Goal: Information Seeking & Learning: Check status

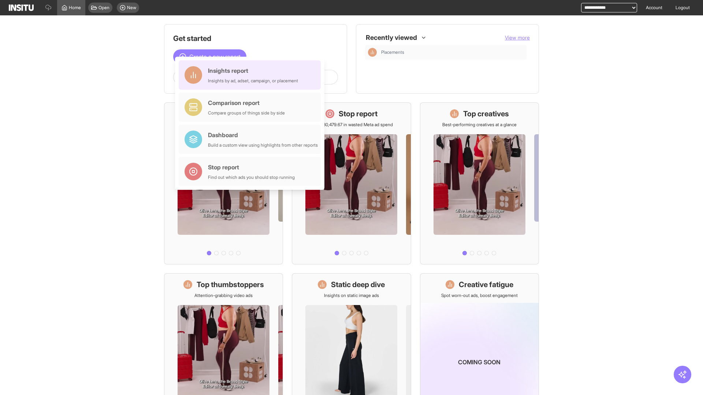
click at [252, 75] on div "Insights report Insights by ad, adset, campaign, or placement" at bounding box center [253, 75] width 90 height 18
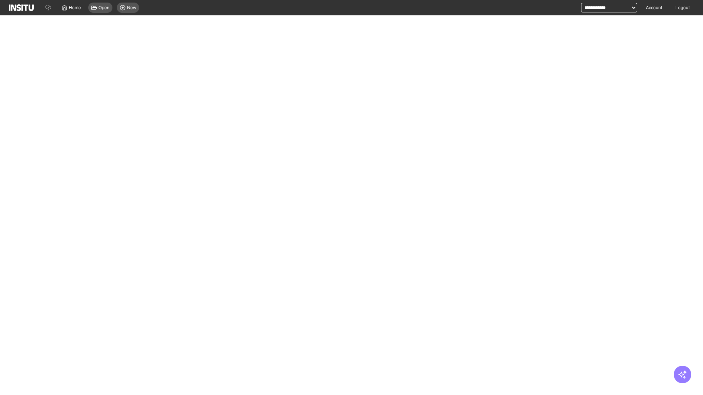
select select "**"
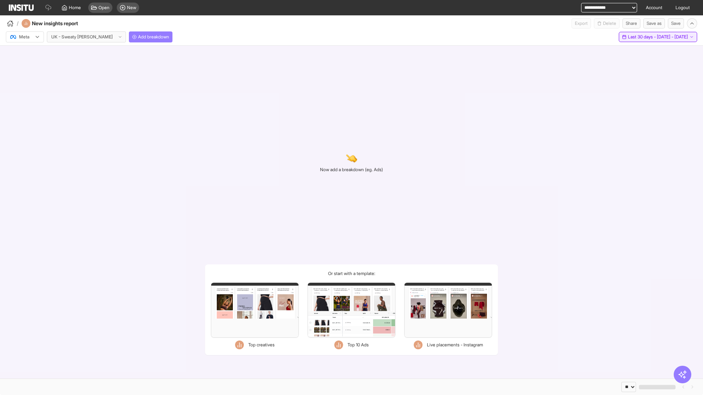
click at [641, 37] on span "Last 30 days - [DATE] - [DATE]" at bounding box center [658, 37] width 60 height 6
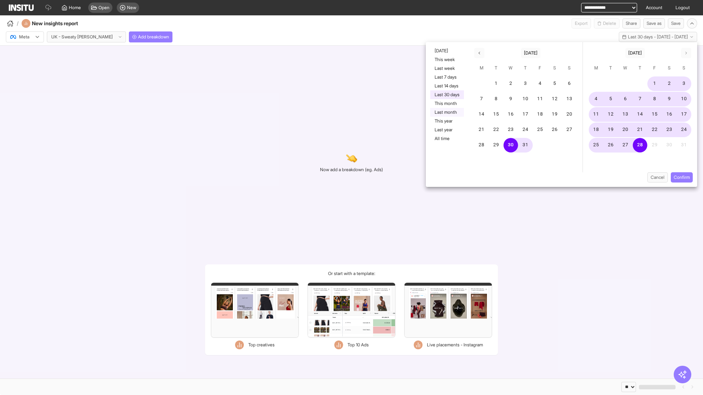
click at [446, 112] on button "Last month" at bounding box center [447, 112] width 34 height 9
